Goal: Task Accomplishment & Management: Use online tool/utility

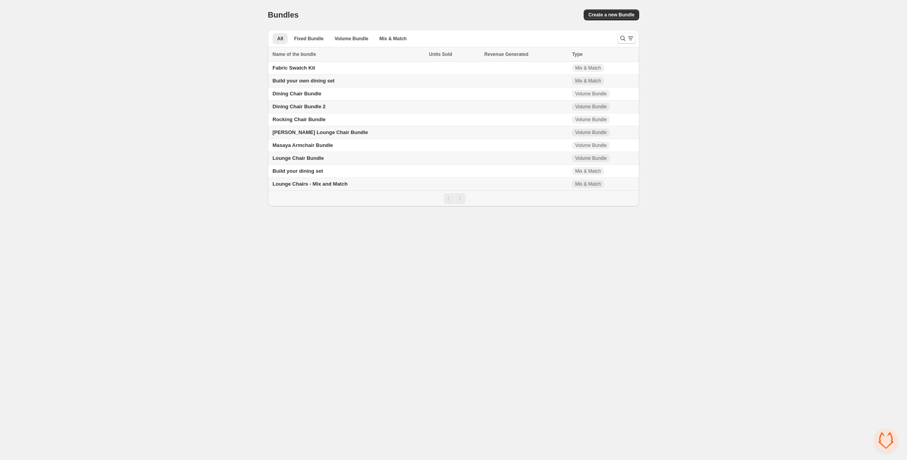
click at [316, 187] on span "Lounge Chairs - Mix and Match" at bounding box center [310, 184] width 75 height 6
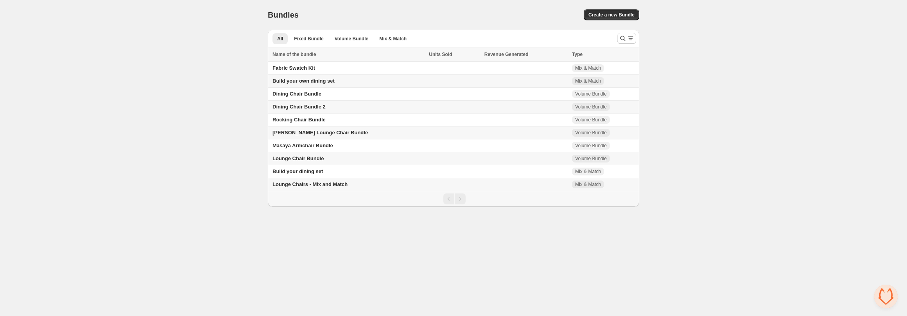
click at [305, 187] on span "Lounge Chairs - Mix and Match" at bounding box center [310, 184] width 75 height 6
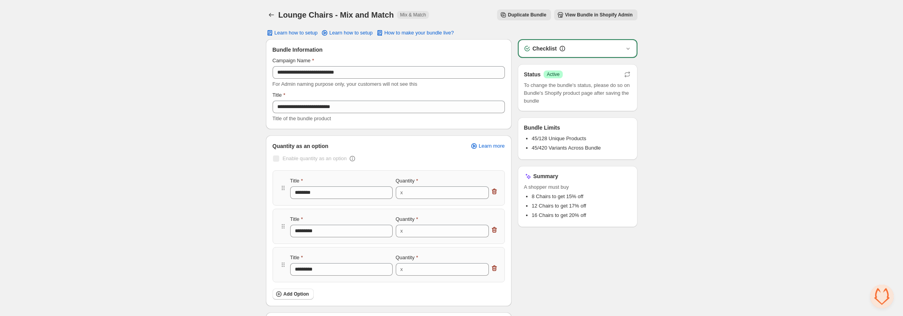
click at [581, 13] on span "View Bundle in Shopify Admin" at bounding box center [599, 15] width 68 height 6
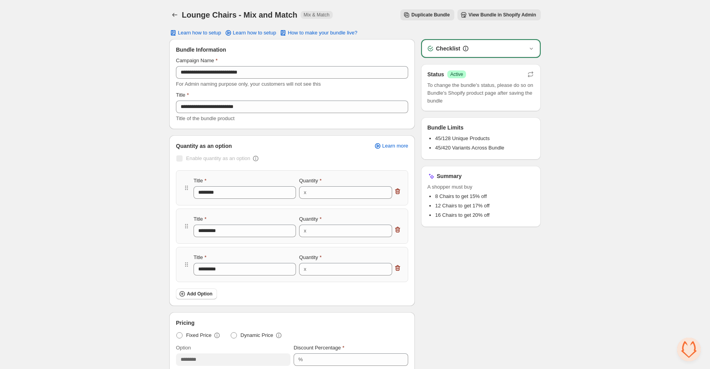
click at [494, 14] on span "View Bundle in Shopify Admin" at bounding box center [503, 15] width 68 height 6
